Goal: Task Accomplishment & Management: Use online tool/utility

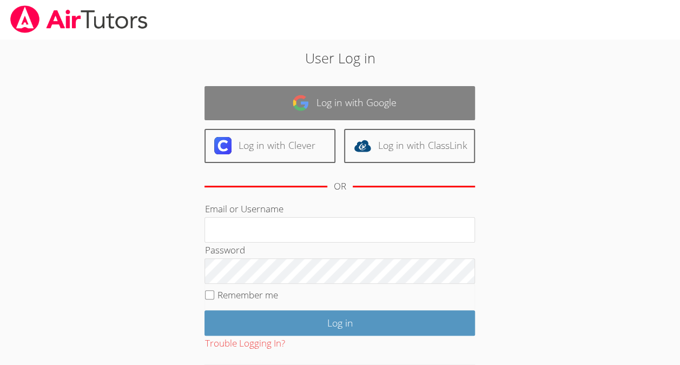
click at [333, 102] on link "Log in with Google" at bounding box center [340, 103] width 271 height 34
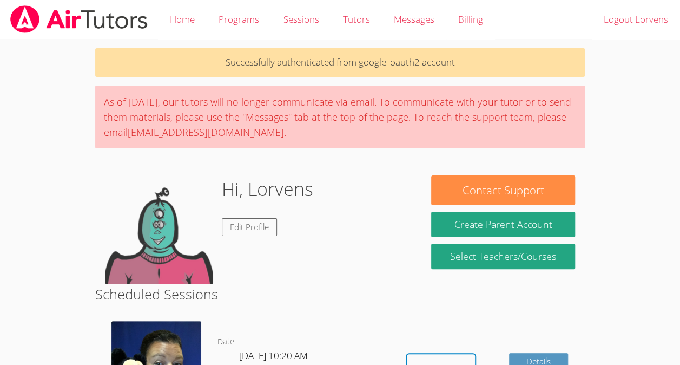
scroll to position [108, 0]
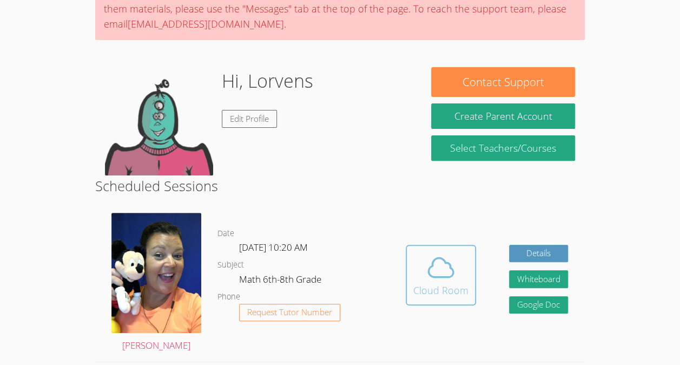
click at [440, 247] on button "Cloud Room" at bounding box center [441, 275] width 70 height 61
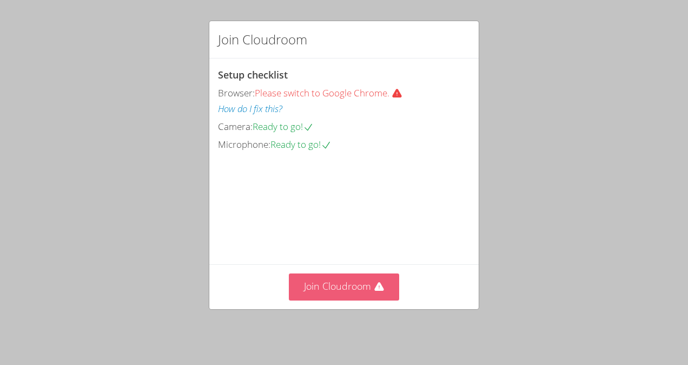
click at [365, 285] on button "Join Cloudroom" at bounding box center [344, 286] width 111 height 27
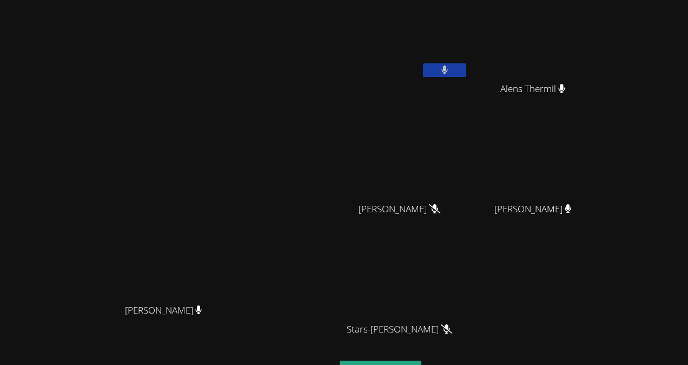
click at [441, 81] on div "Lorvens Jean" at bounding box center [404, 42] width 129 height 77
click at [444, 75] on button at bounding box center [444, 70] width 43 height 14
drag, startPoint x: 443, startPoint y: 82, endPoint x: 442, endPoint y: 76, distance: 6.1
click at [442, 76] on div "Lorvens Jean" at bounding box center [404, 62] width 129 height 116
click at [442, 76] on button at bounding box center [444, 70] width 43 height 14
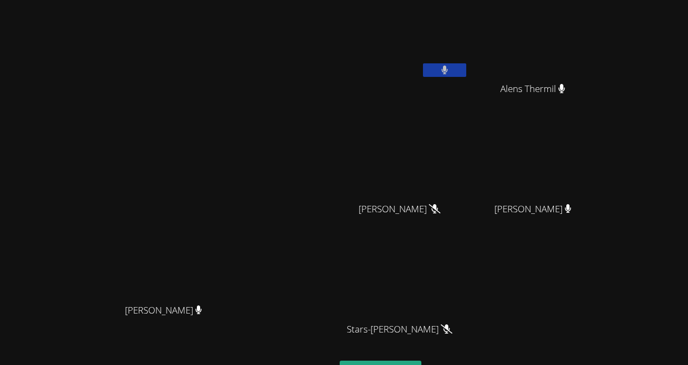
click at [446, 75] on button at bounding box center [444, 70] width 43 height 14
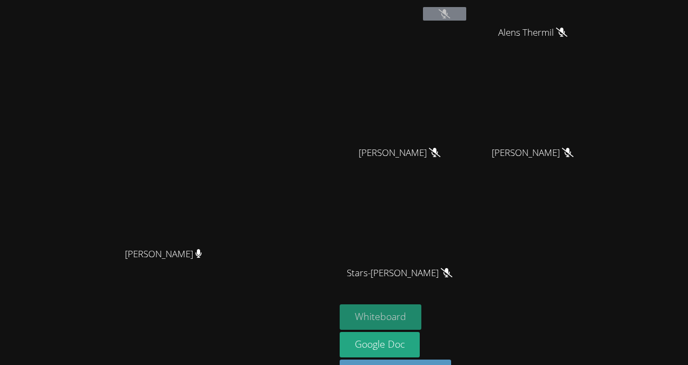
click at [397, 321] on button "Whiteboard" at bounding box center [381, 316] width 82 height 25
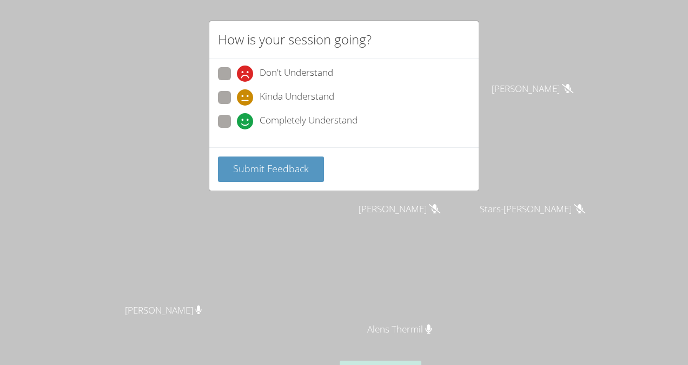
click at [216, 108] on div "Don't Understand Kinda Understand Completely Understand" at bounding box center [344, 102] width 270 height 89
click at [237, 129] on span at bounding box center [237, 129] width 0 height 0
click at [237, 122] on input "Completely Understand" at bounding box center [241, 119] width 9 height 9
radio input "true"
click at [246, 165] on span "Submit Feedback" at bounding box center [271, 168] width 76 height 13
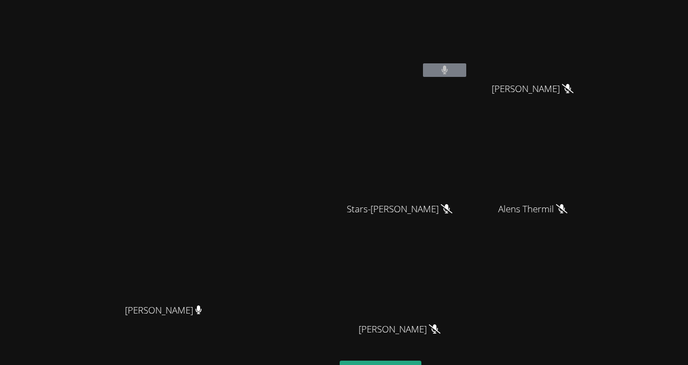
click at [452, 80] on div "Lorvens Jean" at bounding box center [404, 42] width 129 height 77
click at [451, 73] on button at bounding box center [444, 70] width 43 height 14
